Goal: Task Accomplishment & Management: Complete application form

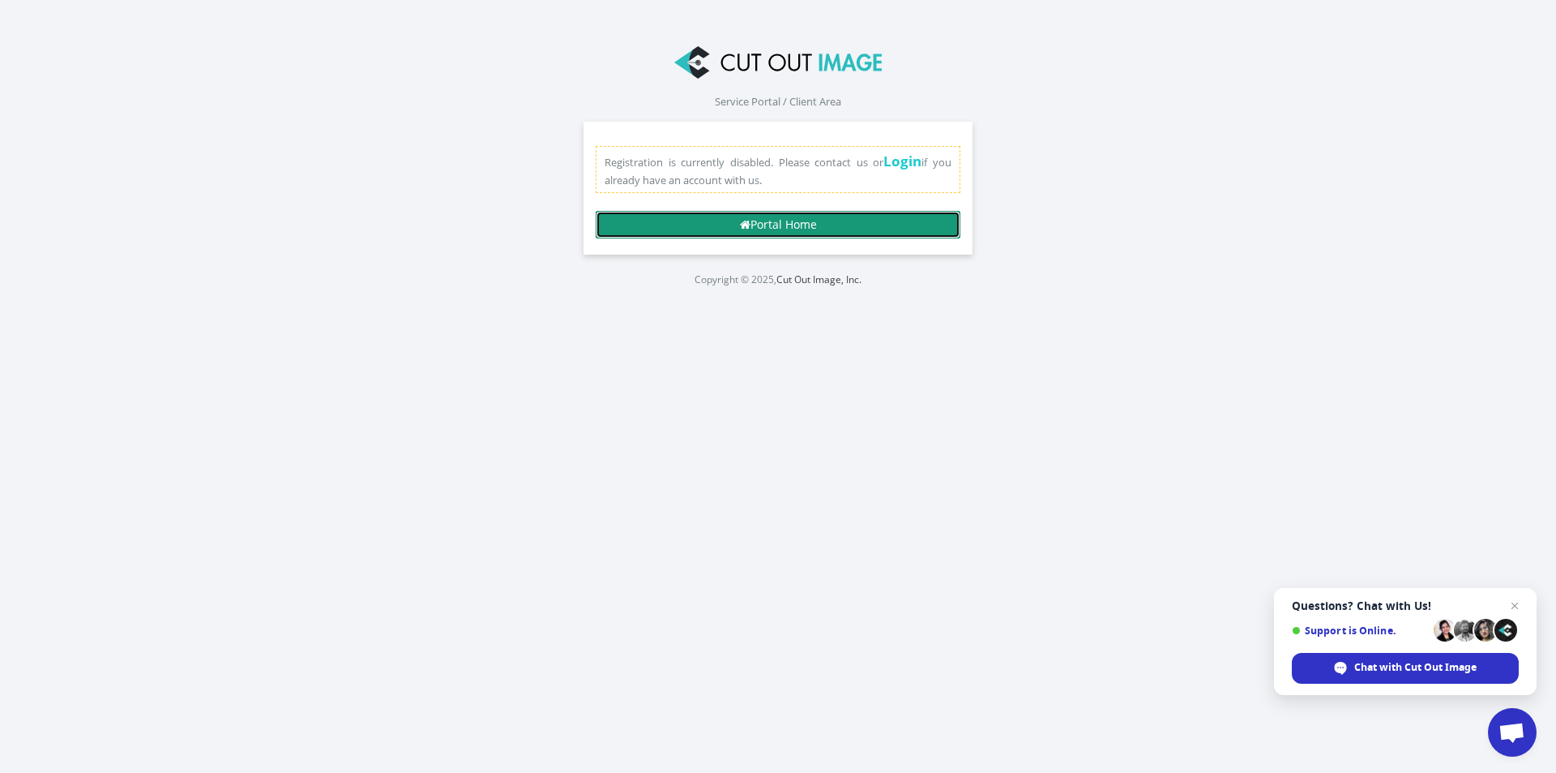
click at [842, 215] on link "Portal Home" at bounding box center [778, 225] width 365 height 28
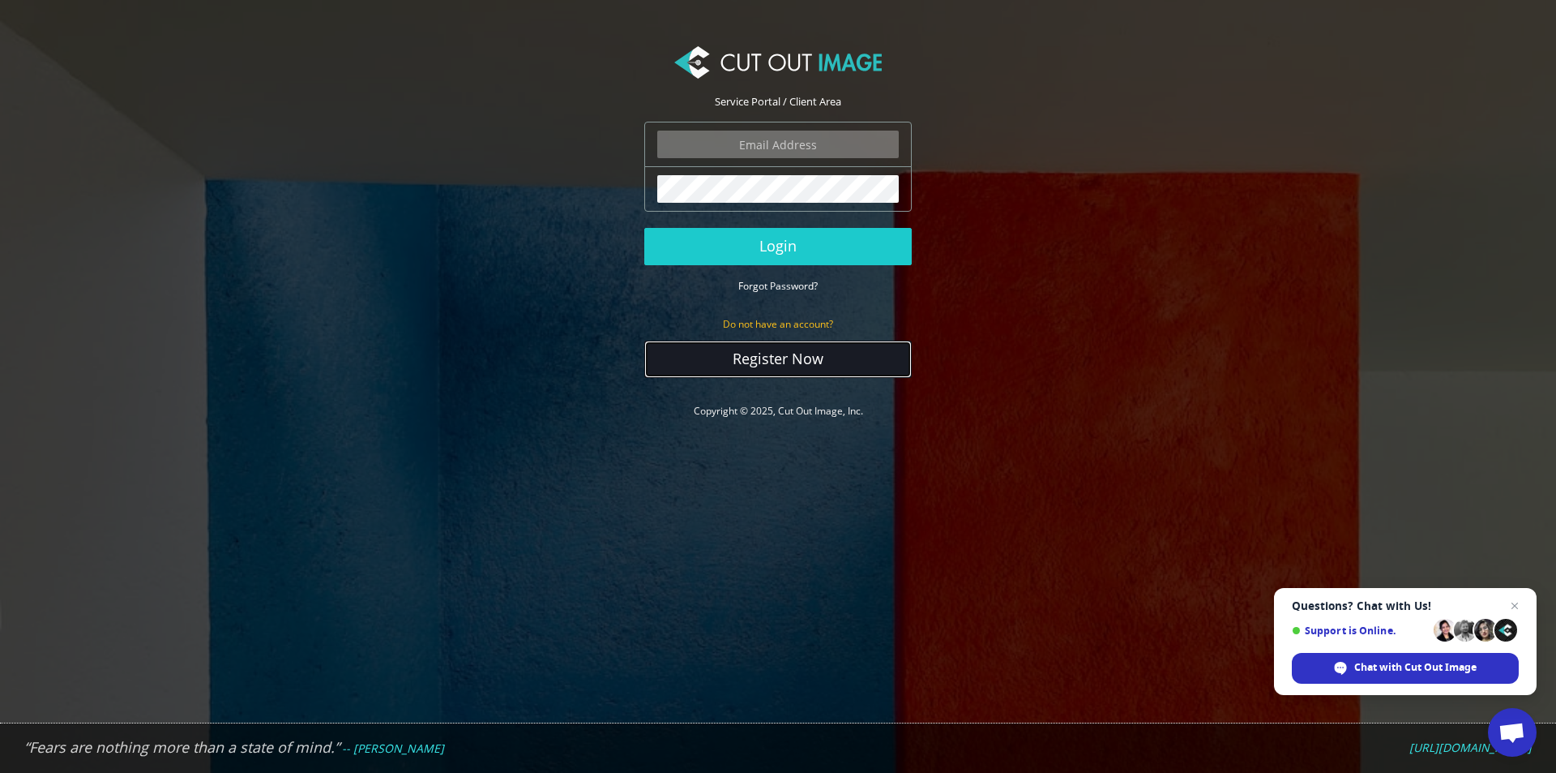
click at [769, 360] on link "Register Now" at bounding box center [778, 358] width 268 height 37
